Goal: Task Accomplishment & Management: Manage account settings

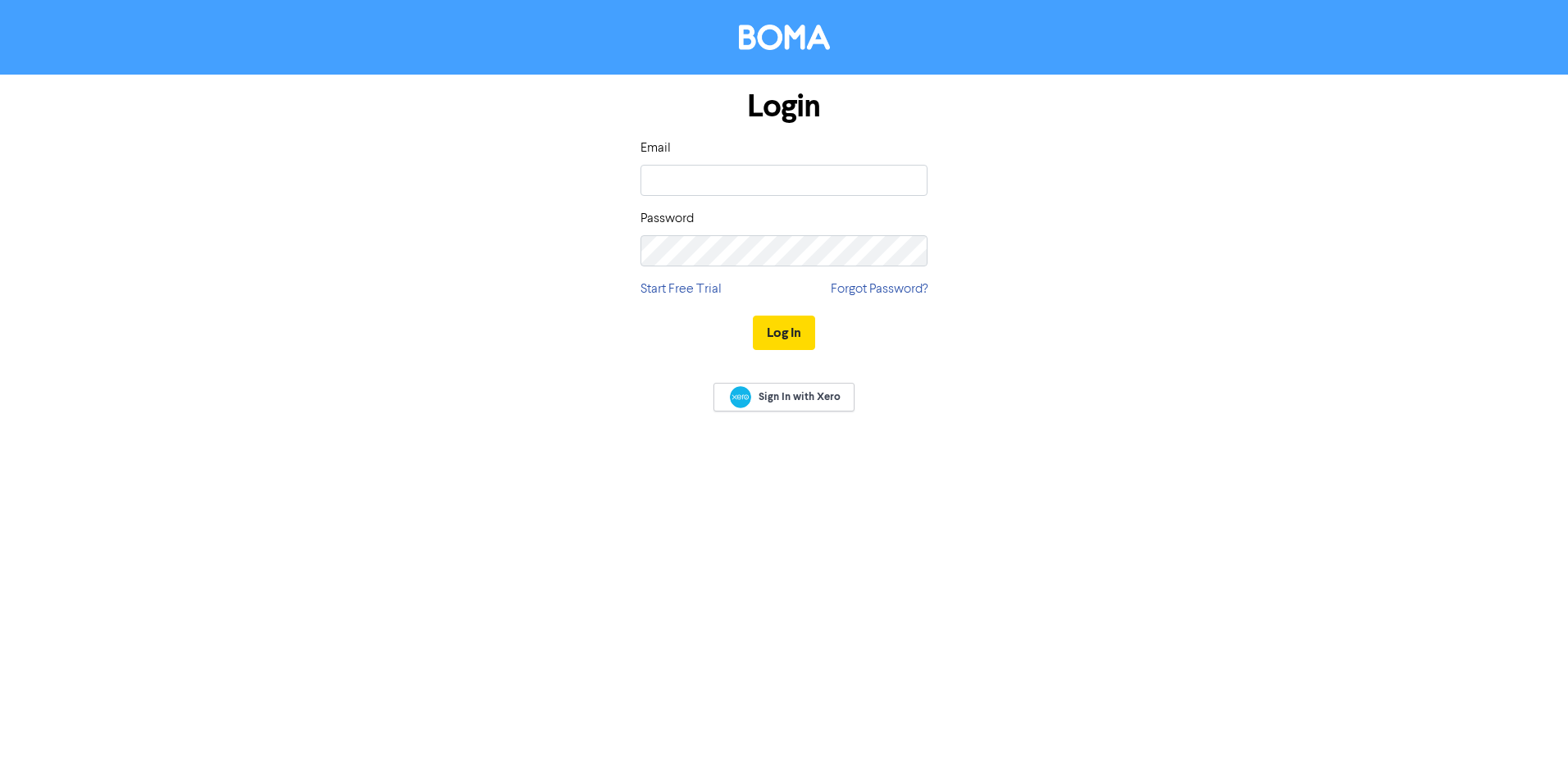
type input "[PERSON_NAME][EMAIL_ADDRESS][DOMAIN_NAME]"
click at [775, 337] on button "Log In" at bounding box center [784, 333] width 62 height 35
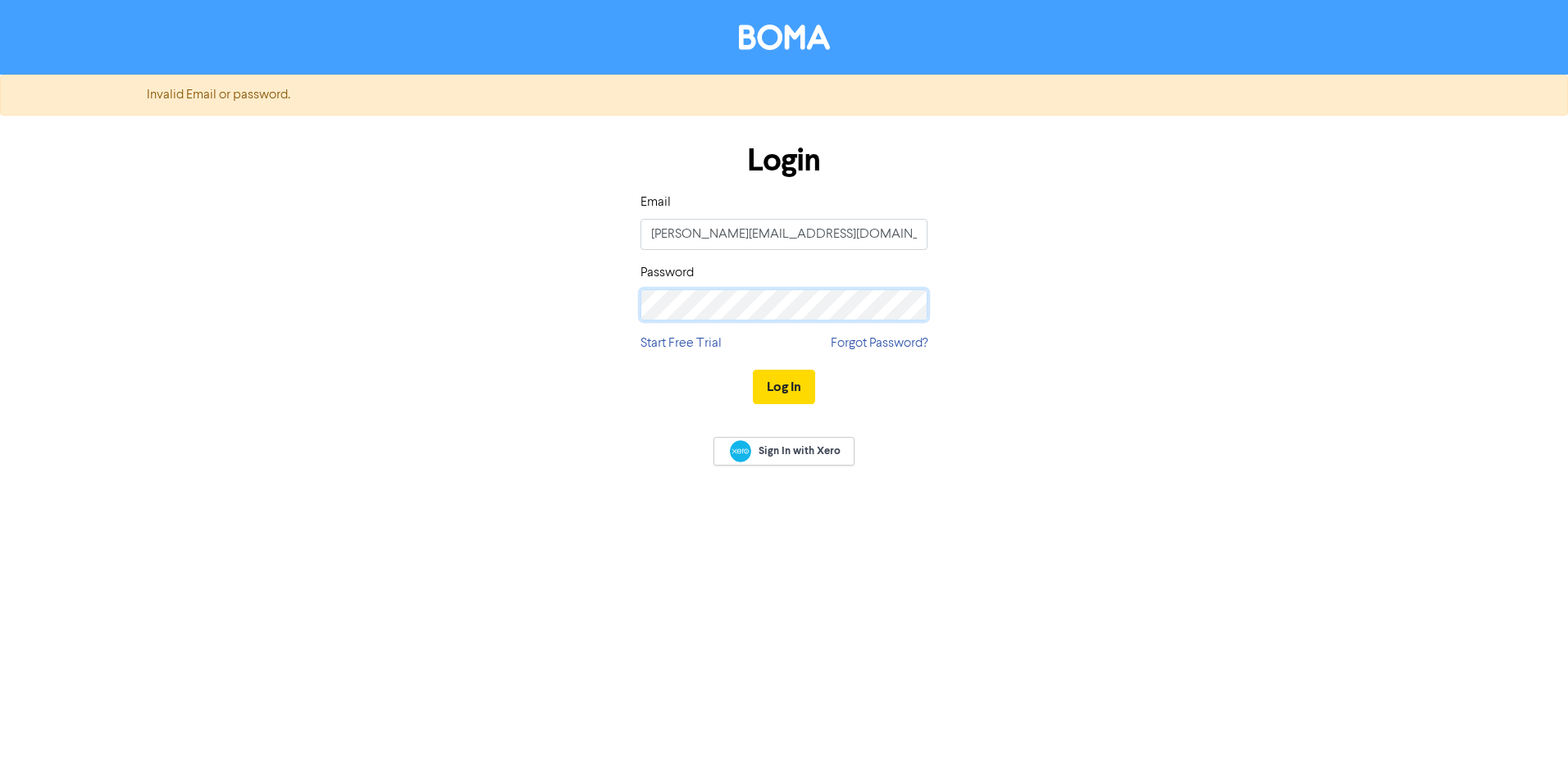
click at [447, 367] on div "Login Email [PERSON_NAME][EMAIL_ADDRESS][DOMAIN_NAME] Password Start Free Trial…" at bounding box center [784, 274] width 935 height 292
click at [782, 385] on button "Log In" at bounding box center [784, 387] width 62 height 35
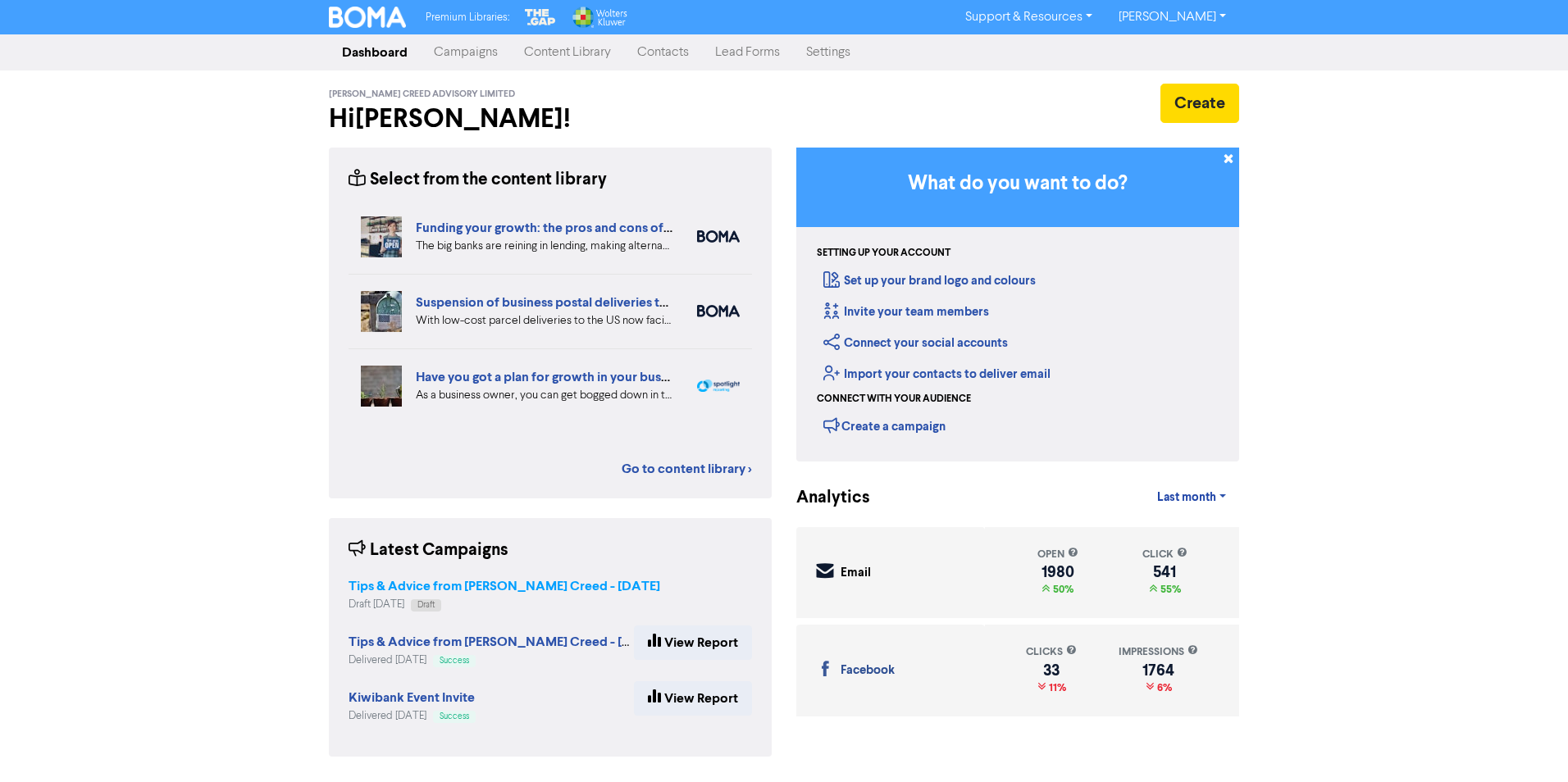
click at [487, 585] on strong "Tips & Advice from [PERSON_NAME] Creed - [DATE]" at bounding box center [504, 586] width 312 height 16
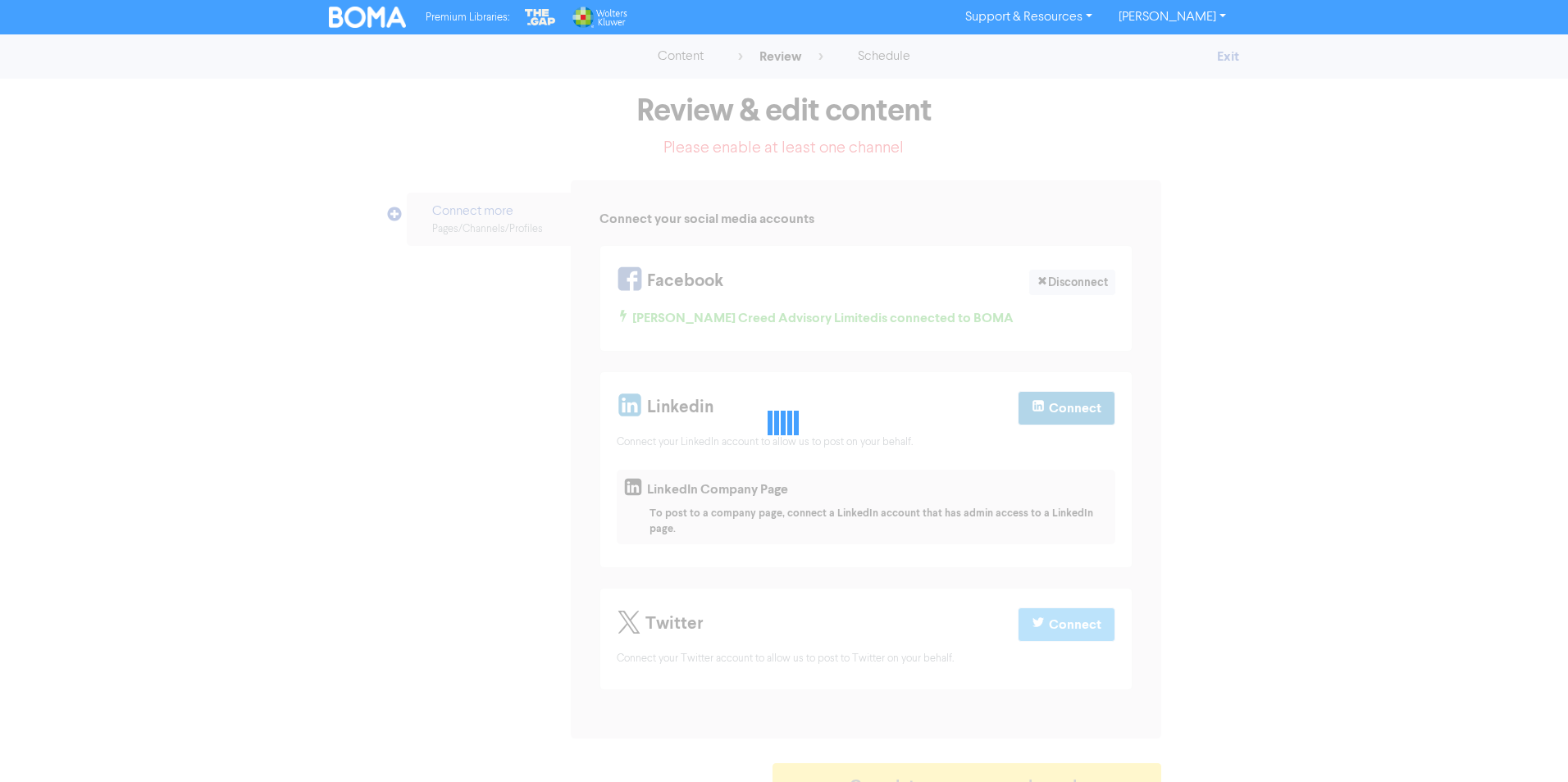
select select "CONTACT_US"
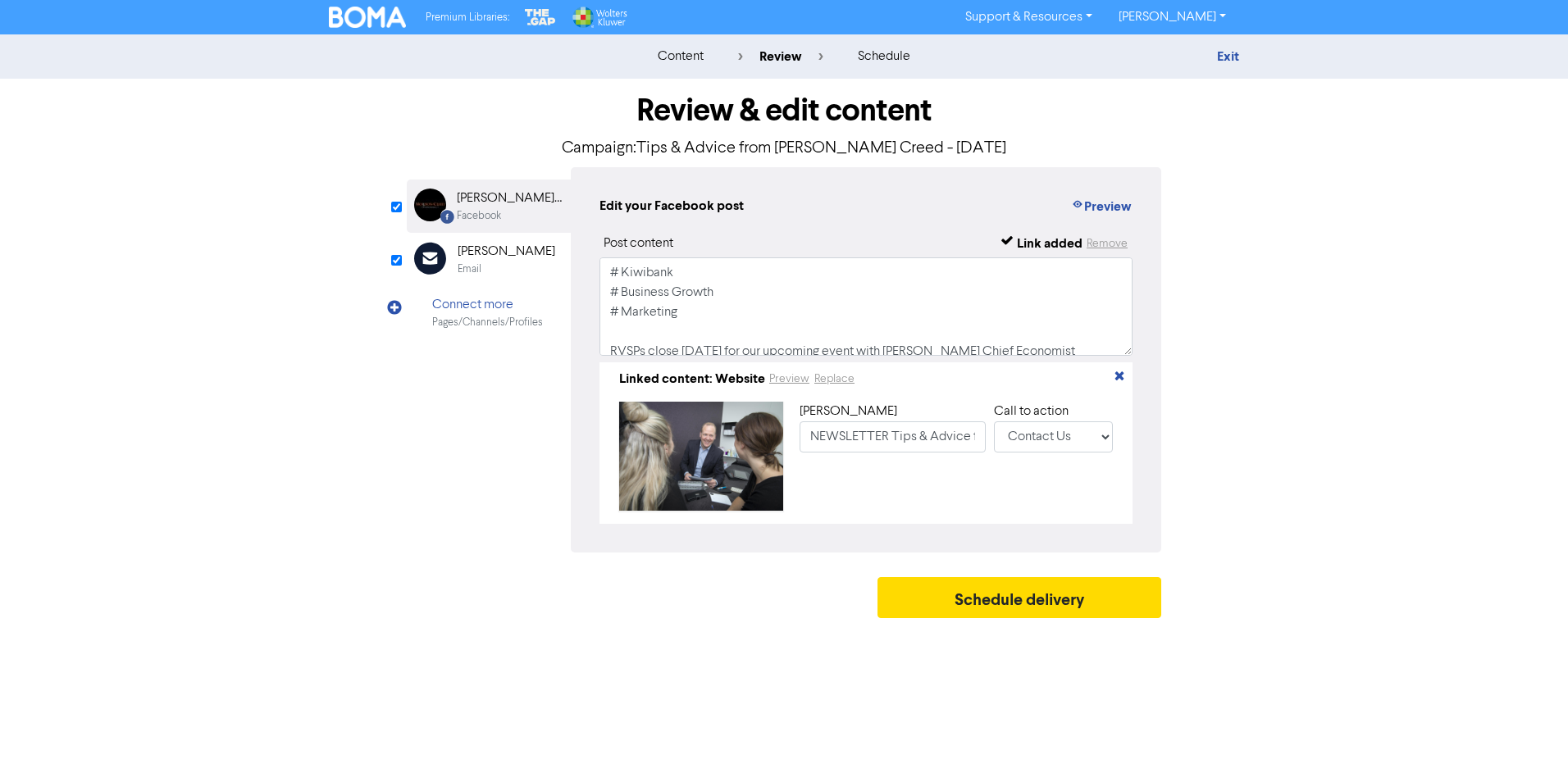
click at [510, 260] on div "[PERSON_NAME]" at bounding box center [506, 251] width 98 height 20
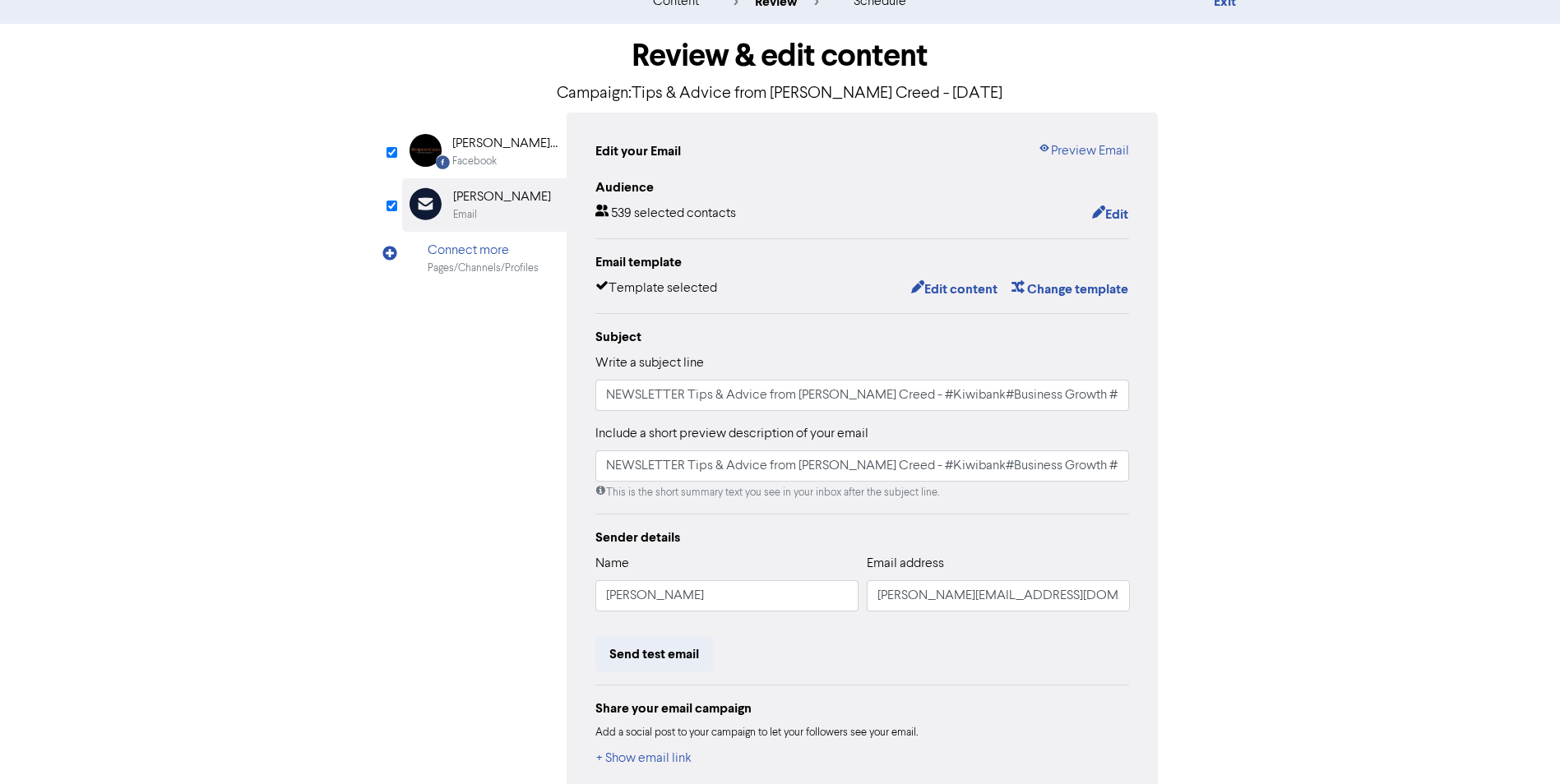
scroll to position [145, 0]
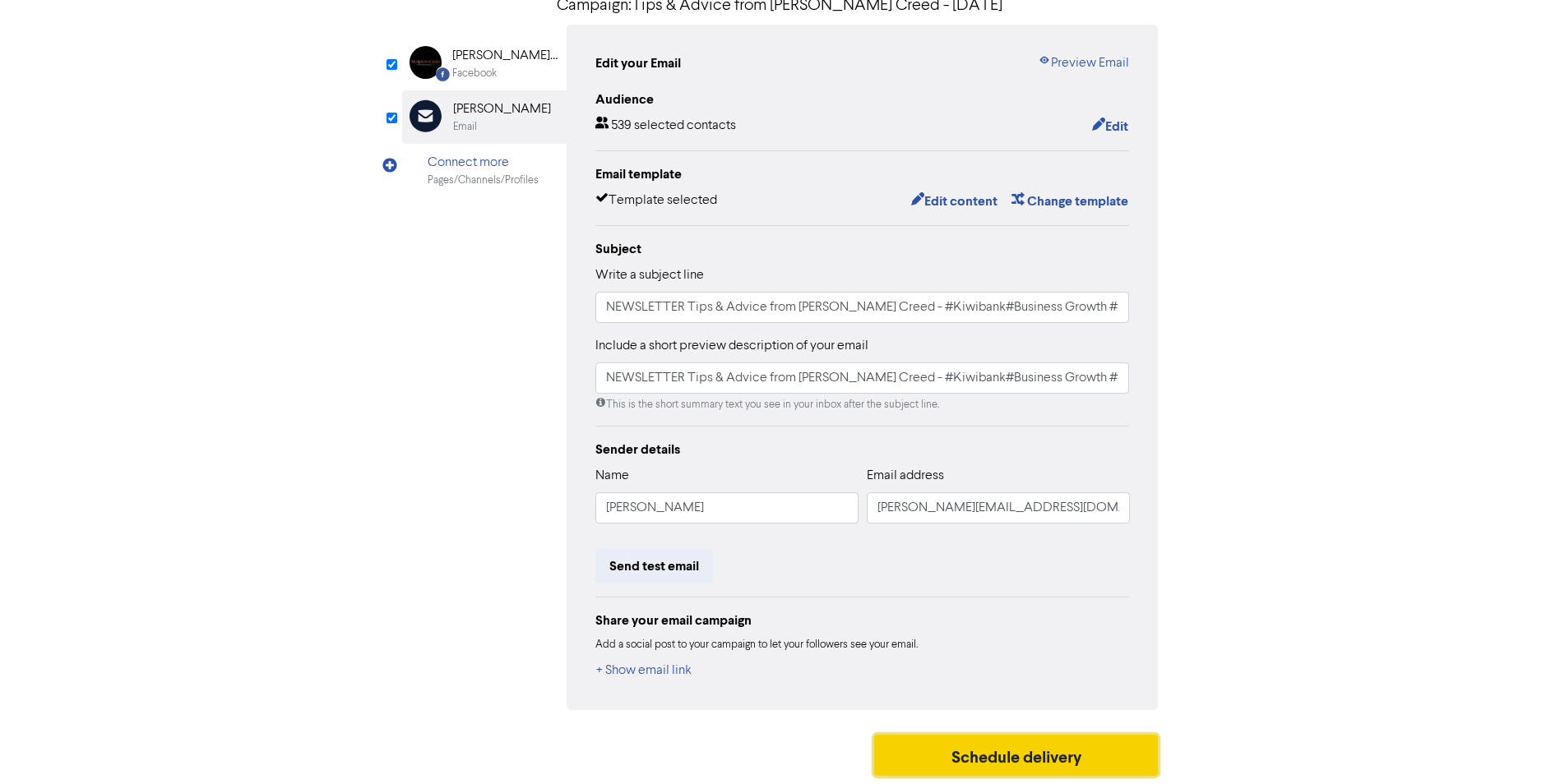
click at [989, 753] on button "Schedule delivery" at bounding box center [1017, 756] width 285 height 41
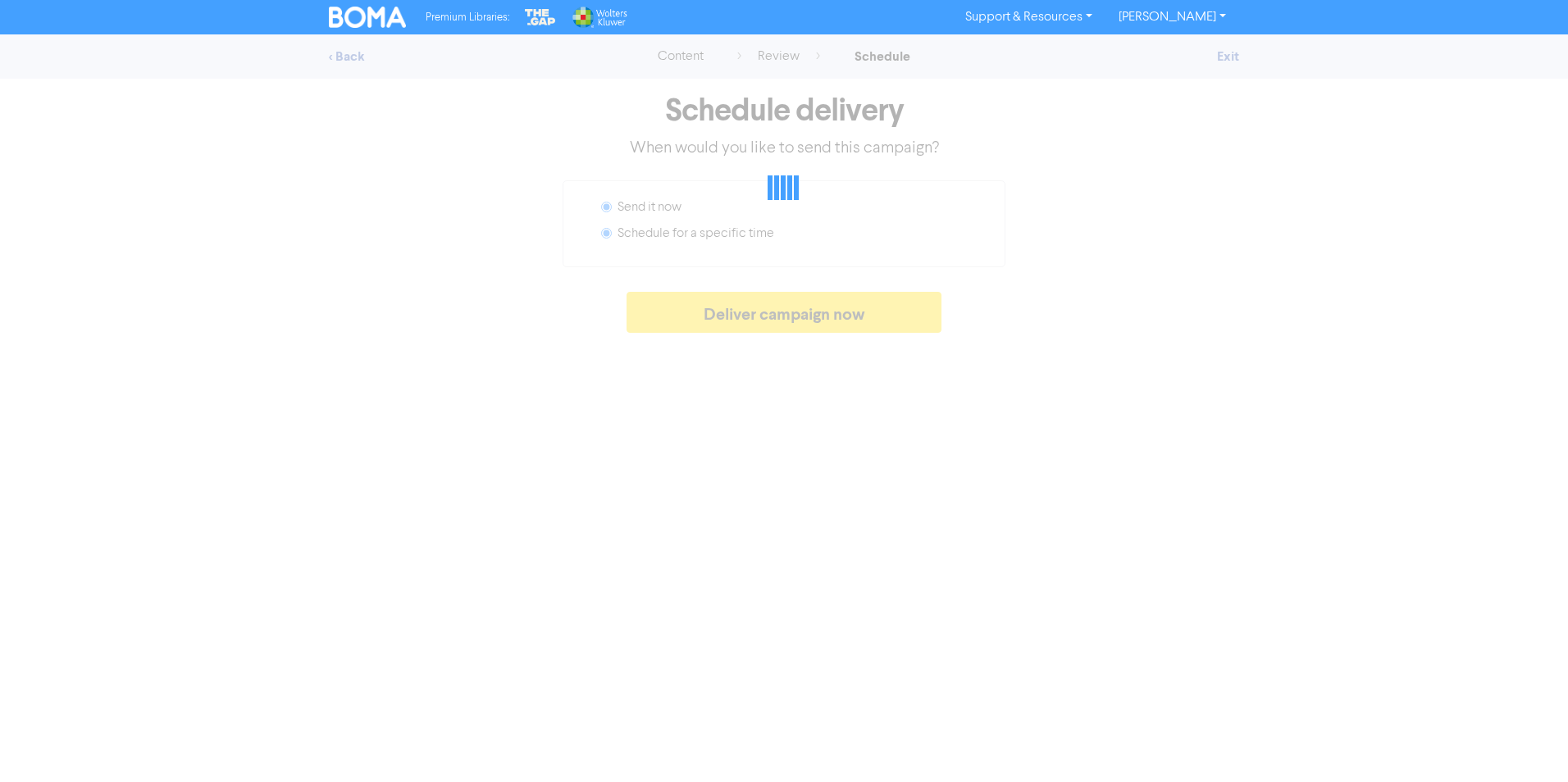
radio input "false"
radio input "true"
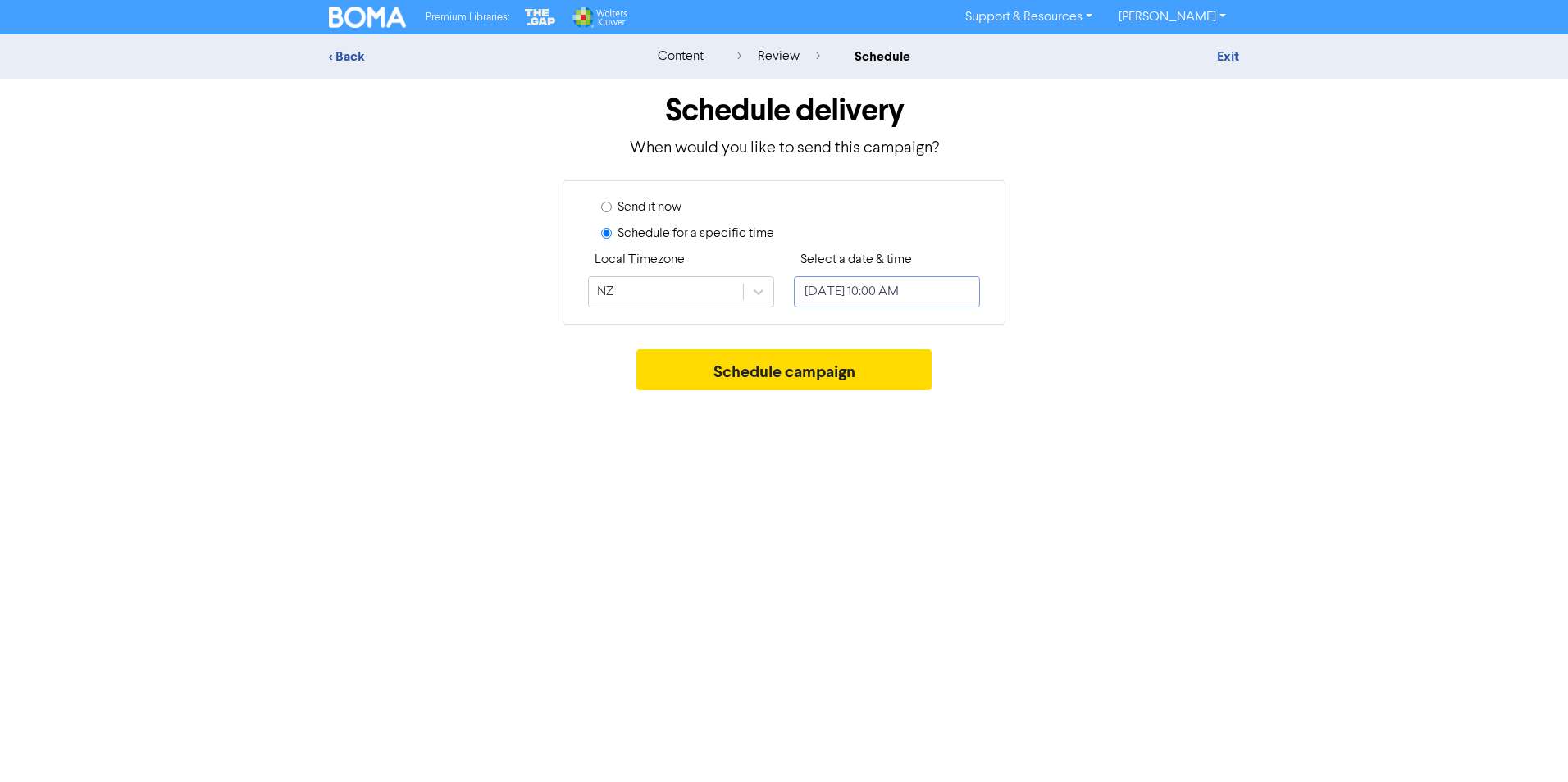
click at [858, 296] on input "[DATE] 10:00 AM" at bounding box center [887, 291] width 186 height 31
select select "8"
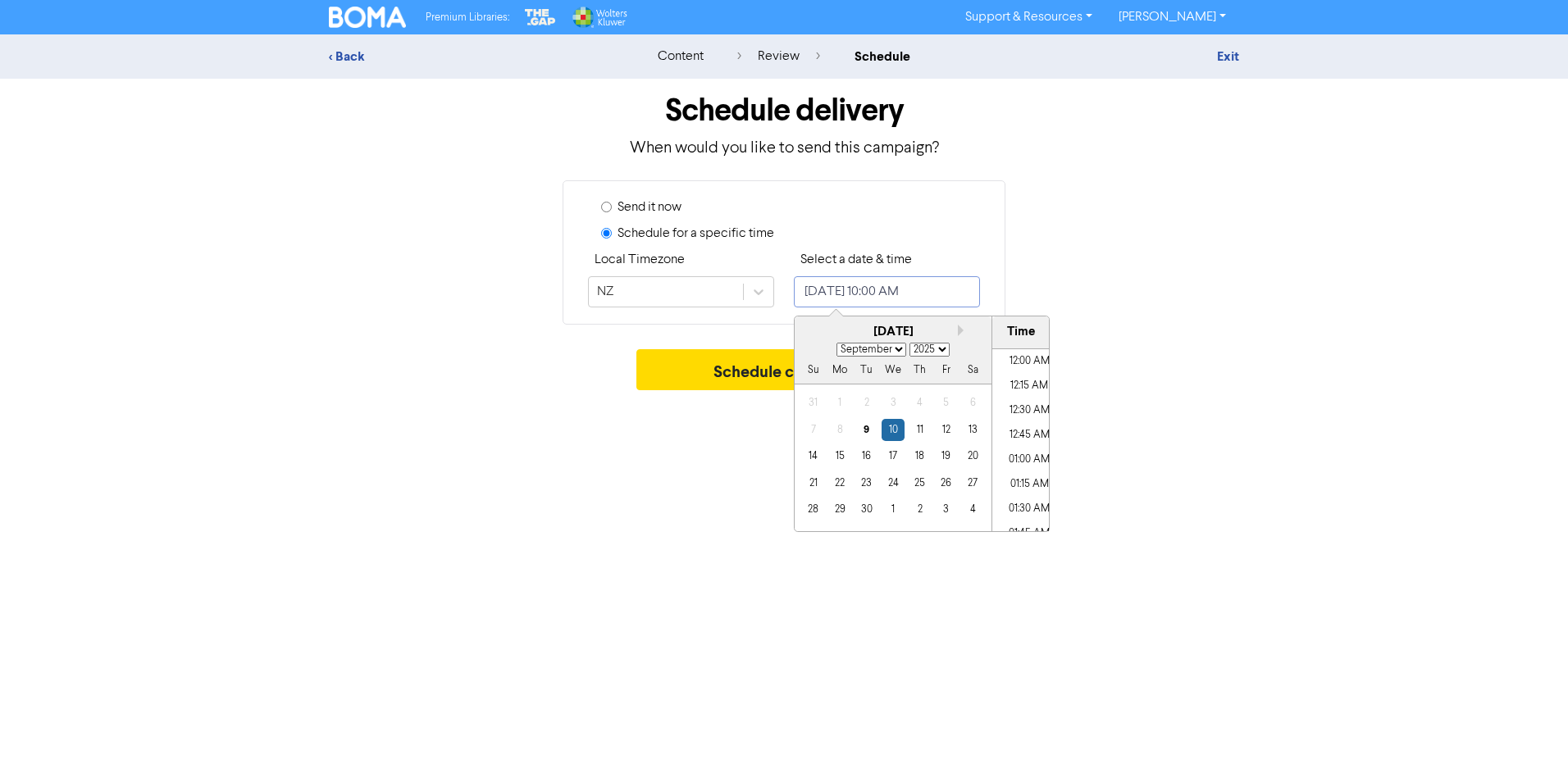
scroll to position [905, 0]
click at [863, 430] on div "9" at bounding box center [866, 430] width 22 height 22
click at [1029, 390] on li "09:30 AM" at bounding box center [1029, 391] width 74 height 25
type input "[DATE] 9:30 AM"
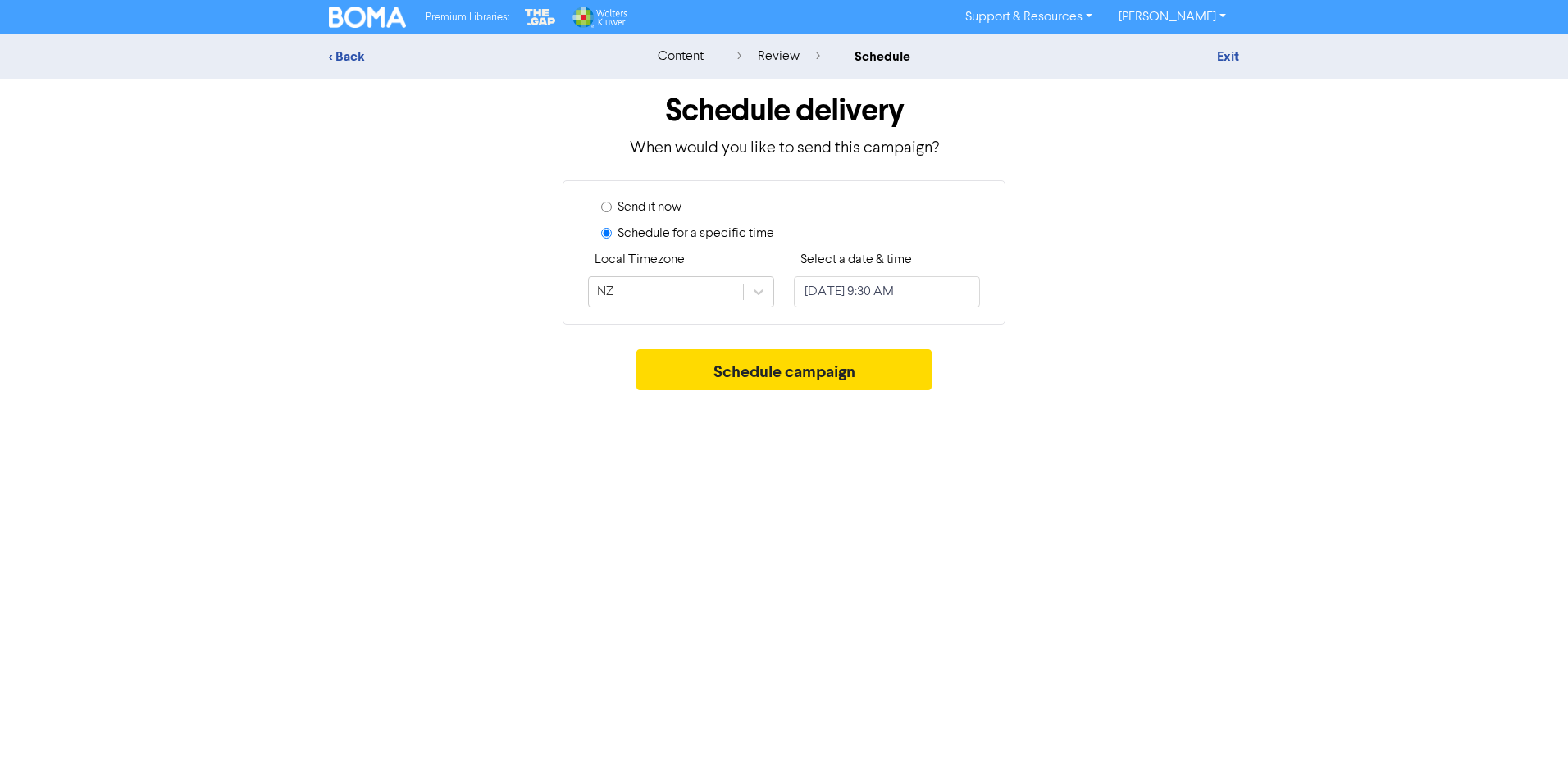
click at [1154, 313] on div "Send it now Schedule for a specific time Local Timezone NZ Select a date & time…" at bounding box center [784, 252] width 935 height 145
click at [785, 367] on button "Schedule campaign" at bounding box center [784, 369] width 296 height 41
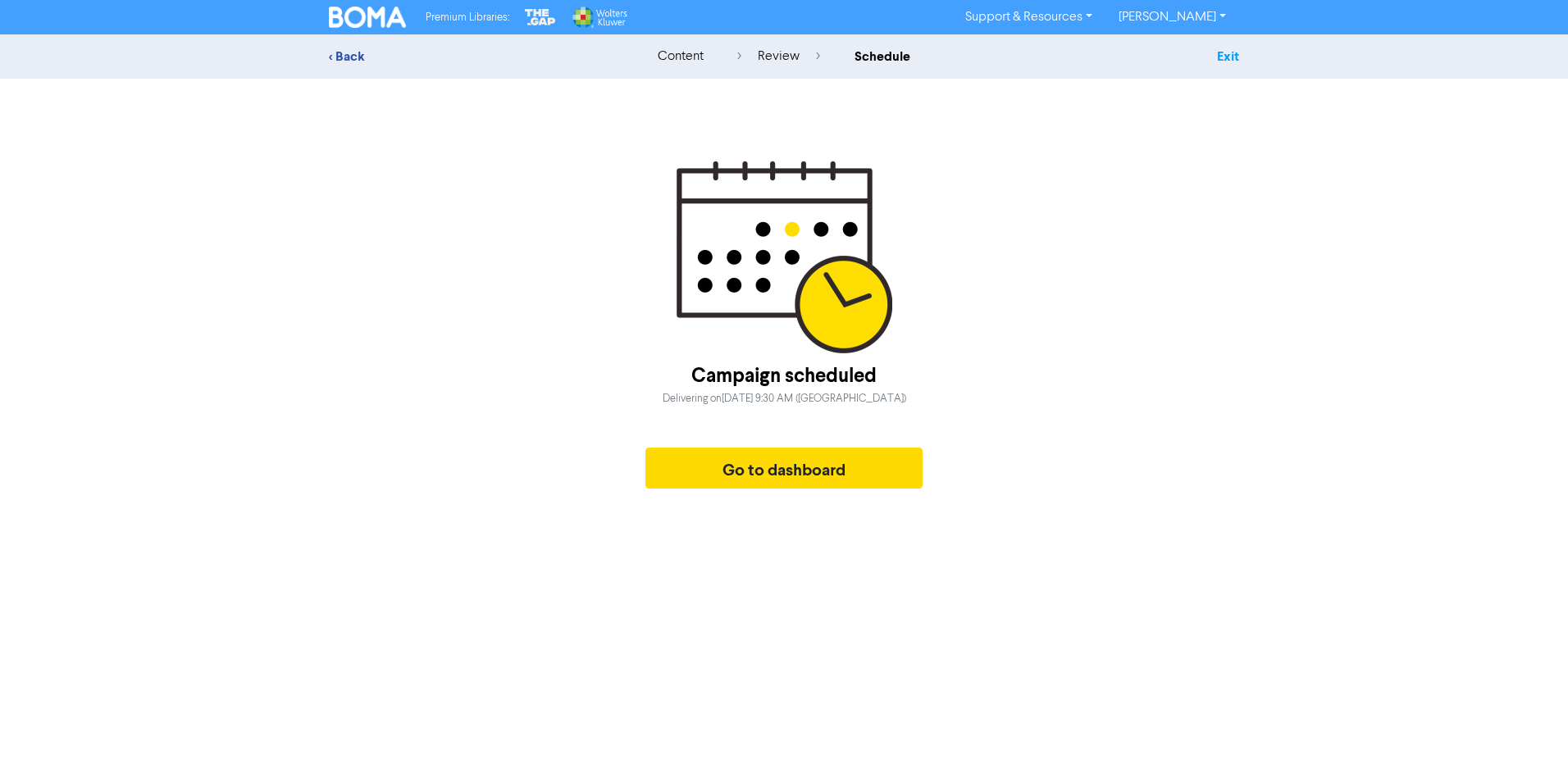
click at [1222, 57] on link "Exit" at bounding box center [1228, 56] width 22 height 16
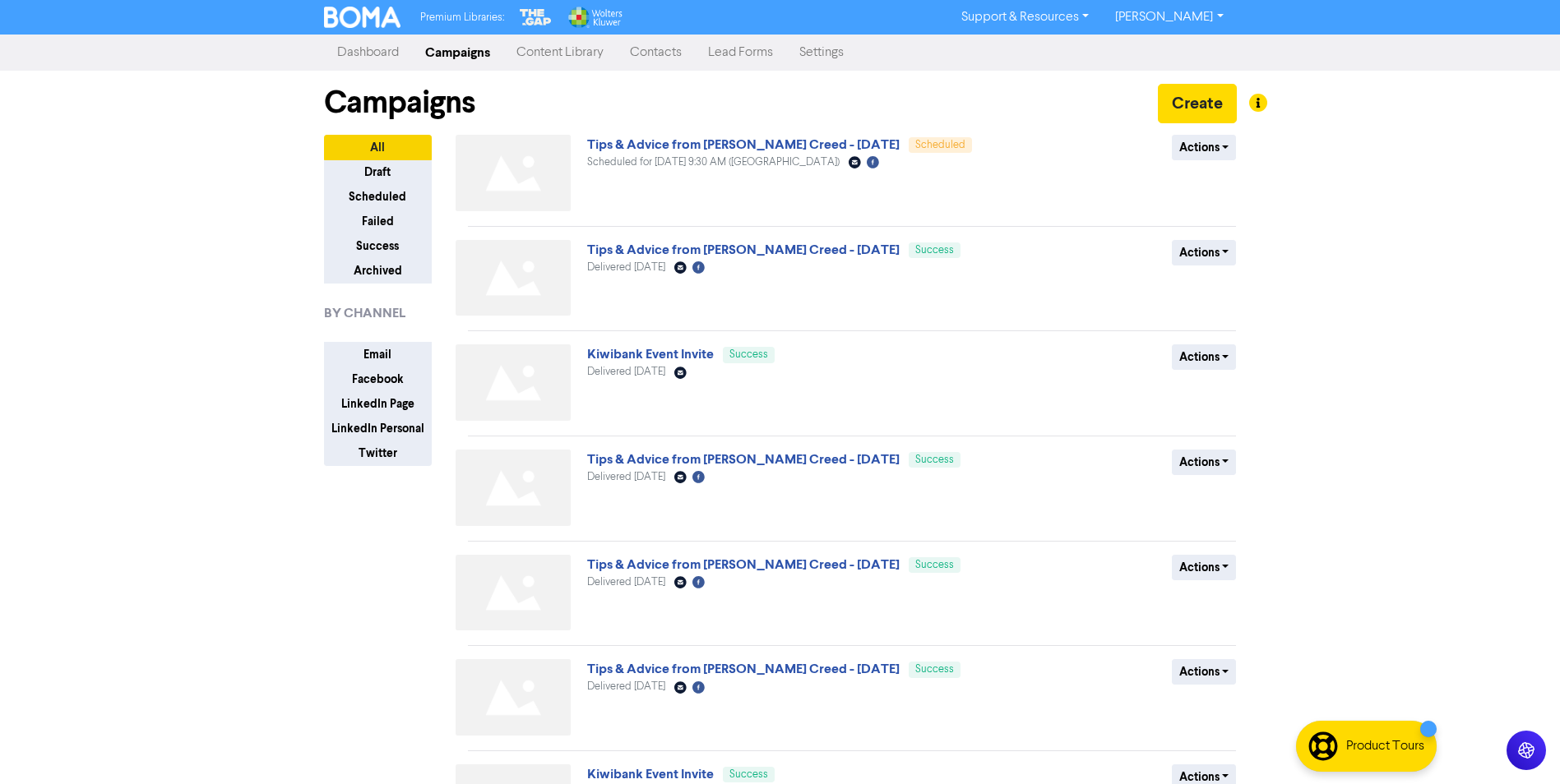
click at [1219, 16] on link "[PERSON_NAME]" at bounding box center [1169, 18] width 134 height 27
click at [1190, 48] on button "Log Out" at bounding box center [1168, 49] width 130 height 20
